Goal: Task Accomplishment & Management: Manage account settings

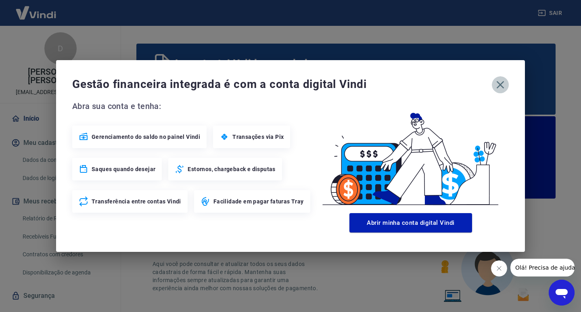
click at [503, 85] on icon "button" at bounding box center [500, 84] width 13 height 13
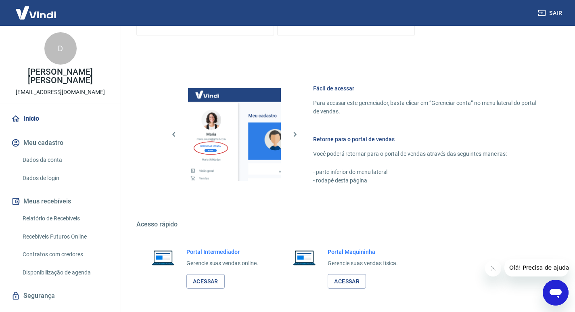
scroll to position [489, 0]
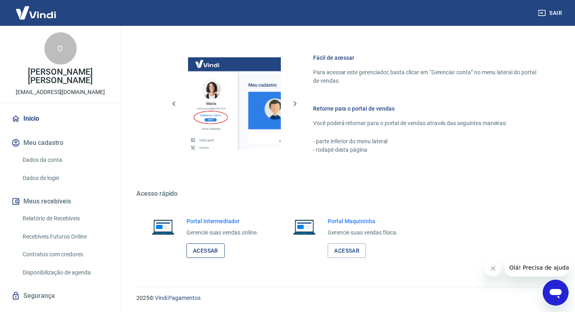
click at [203, 250] on link "Acessar" at bounding box center [205, 250] width 38 height 15
click at [557, 12] on button "Sair" at bounding box center [550, 13] width 29 height 15
